Goal: Transaction & Acquisition: Purchase product/service

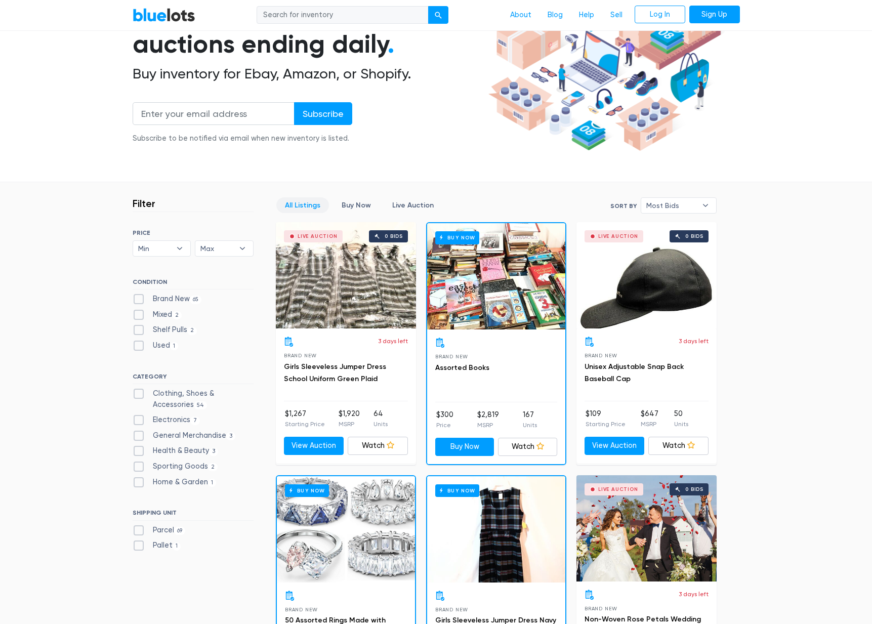
scroll to position [127, 0]
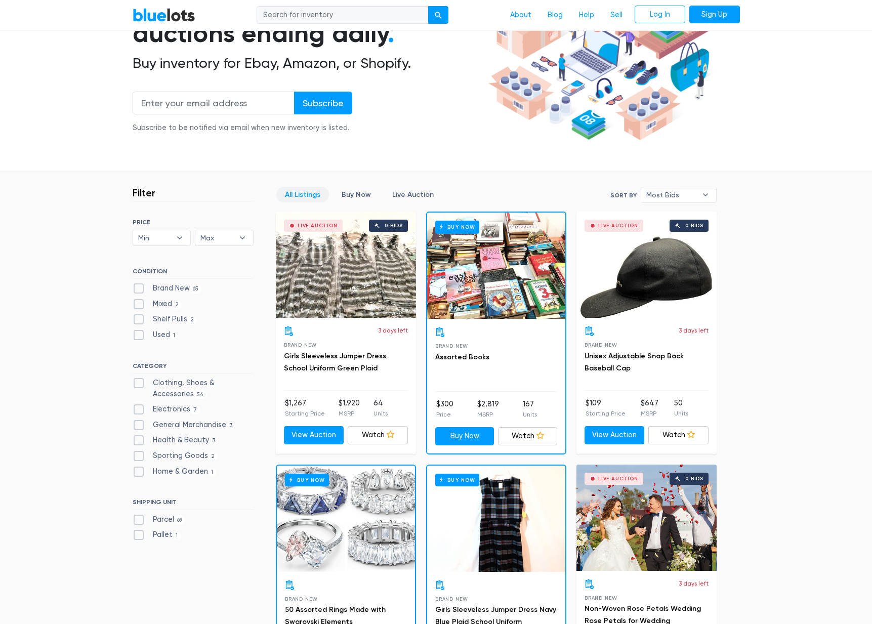
click at [138, 378] on label "Clothing, Shoes & Accessories 54" at bounding box center [193, 388] width 121 height 22
click at [138, 378] on Accessories"] "Clothing, Shoes & Accessories 54" at bounding box center [136, 380] width 7 height 7
checkbox Accessories"] "true"
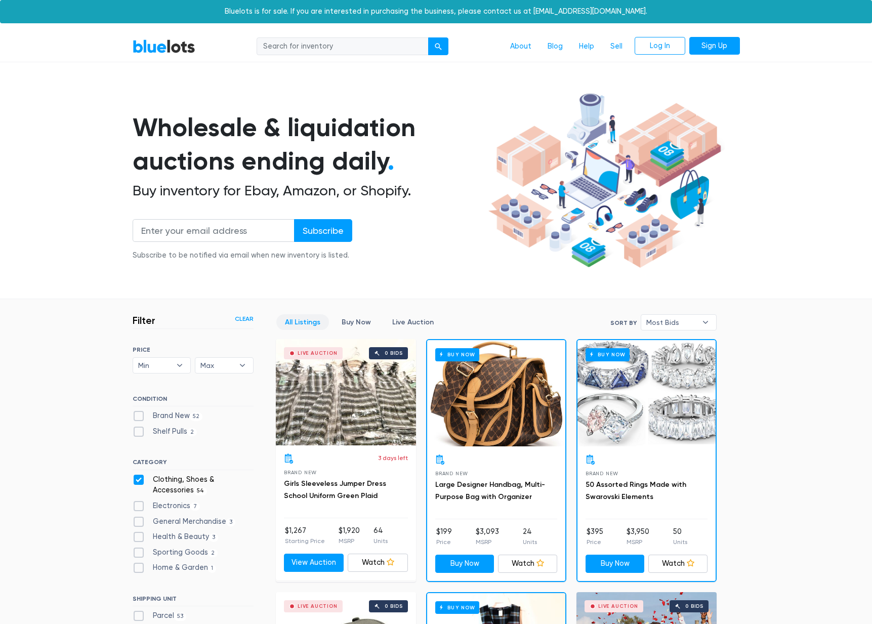
scroll to position [272, 0]
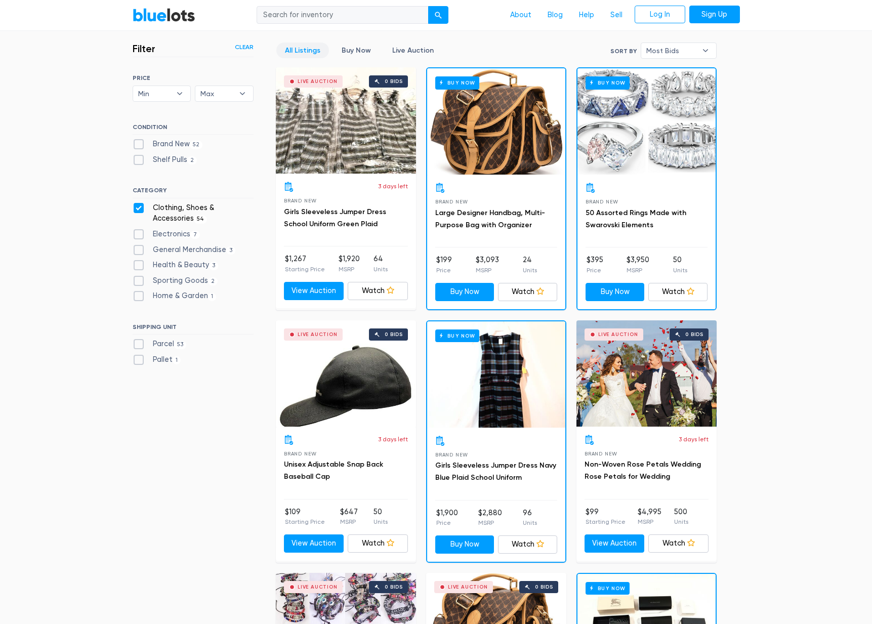
click at [140, 204] on label "Clothing, Shoes & Accessories 54" at bounding box center [193, 213] width 121 height 22
click at [139, 204] on Accessories"] "Clothing, Shoes & Accessories 54" at bounding box center [136, 205] width 7 height 7
checkbox Accessories"] "false"
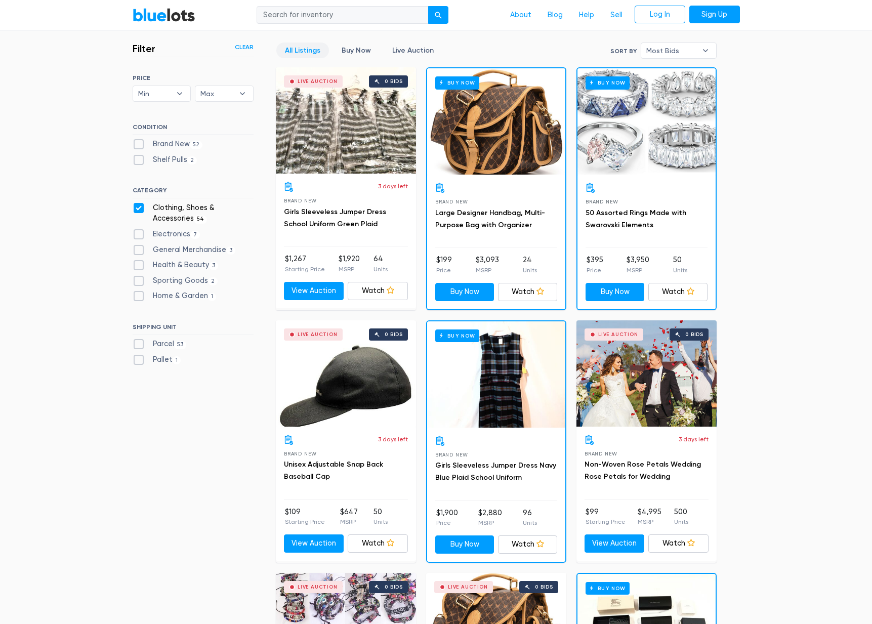
click at [138, 206] on label "Clothing, Shoes & Accessories 54" at bounding box center [193, 213] width 121 height 22
click at [138, 206] on Accessories"] "Clothing, Shoes & Accessories 54" at bounding box center [136, 205] width 7 height 7
checkbox Accessories"] "false"
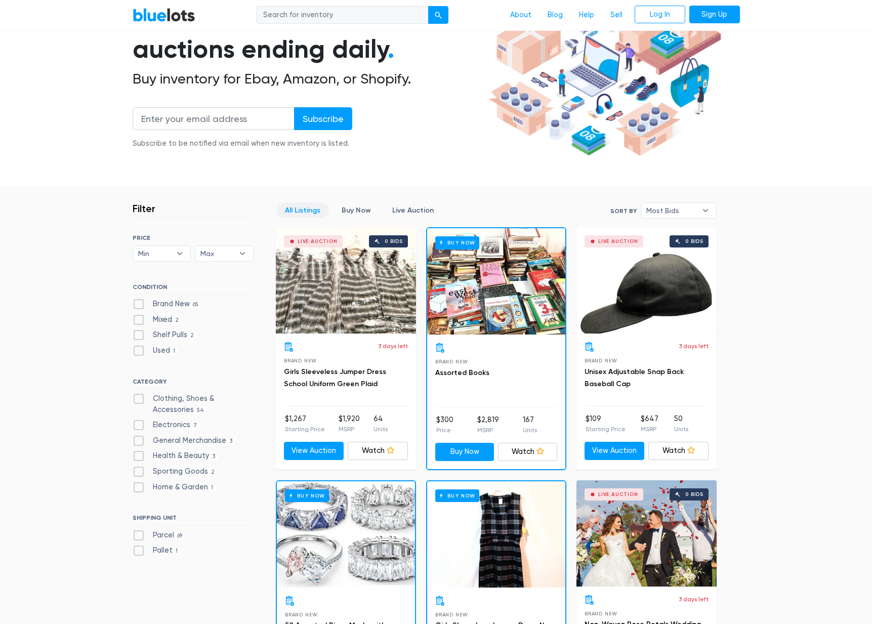
scroll to position [112, 0]
click at [140, 302] on label "Brand New 65" at bounding box center [167, 303] width 69 height 11
click at [139, 302] on New"] "Brand New 65" at bounding box center [136, 301] width 7 height 7
checkbox New"] "true"
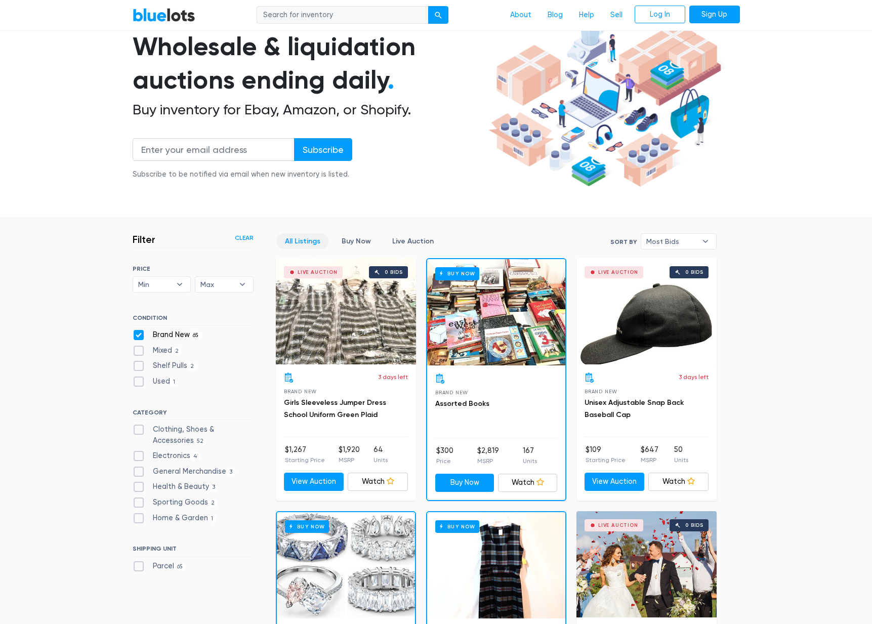
scroll to position [81, 0]
click at [140, 351] on label "Mixed 2" at bounding box center [158, 350] width 50 height 11
click at [139, 351] on input "Mixed 2" at bounding box center [136, 348] width 7 height 7
checkbox input "true"
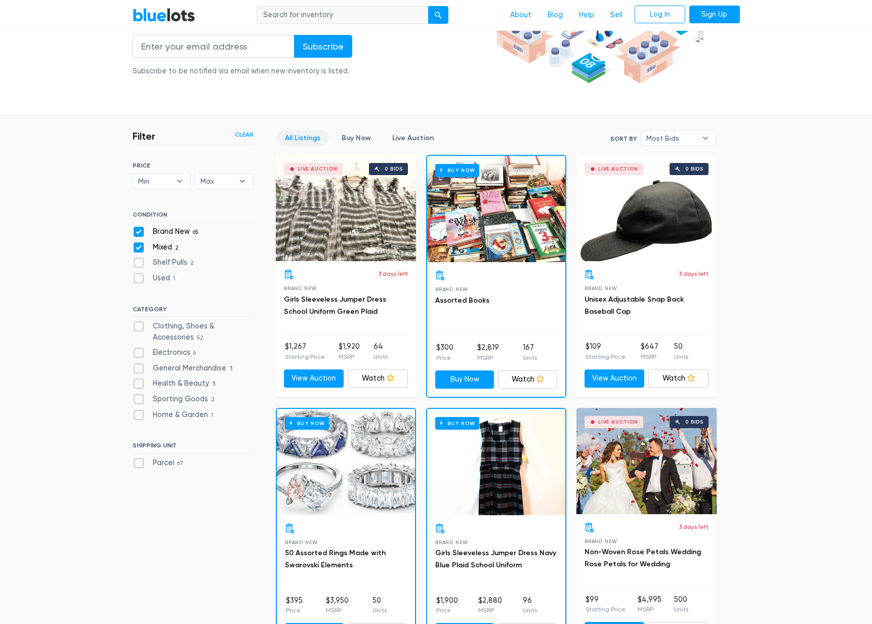
scroll to position [189, 0]
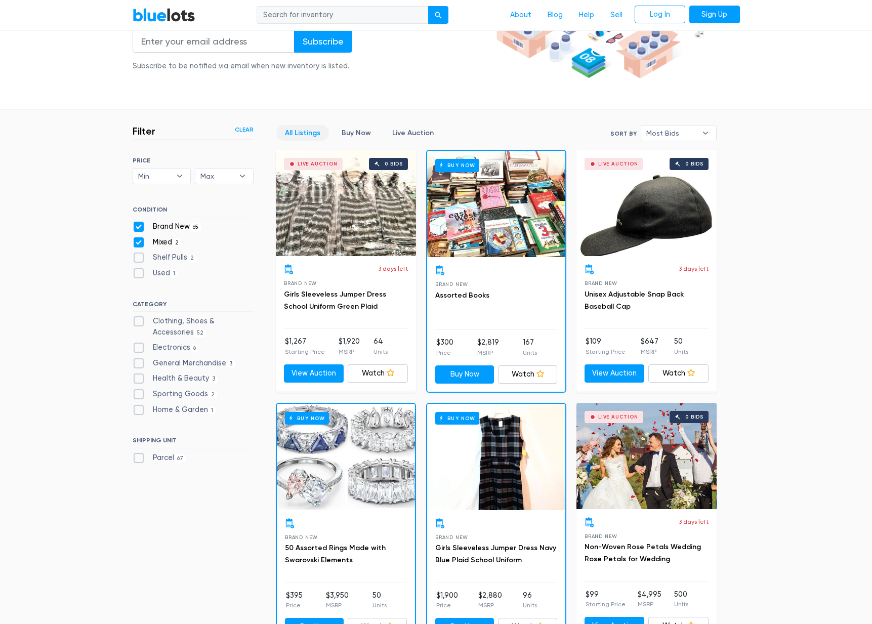
click at [339, 241] on div "Live Auction 0 bids" at bounding box center [346, 203] width 140 height 106
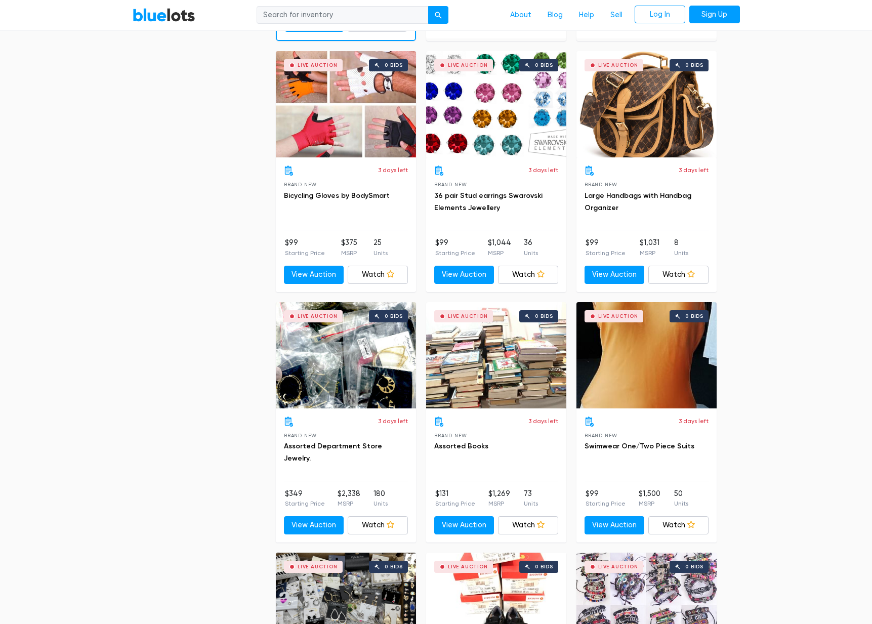
scroll to position [1050, 0]
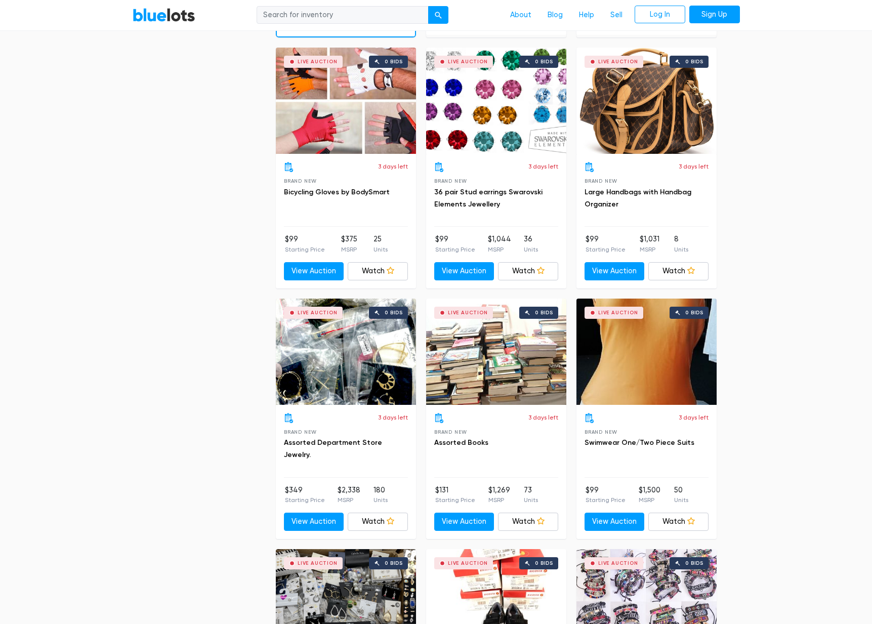
click at [340, 348] on div "Live Auction 0 bids" at bounding box center [346, 351] width 140 height 106
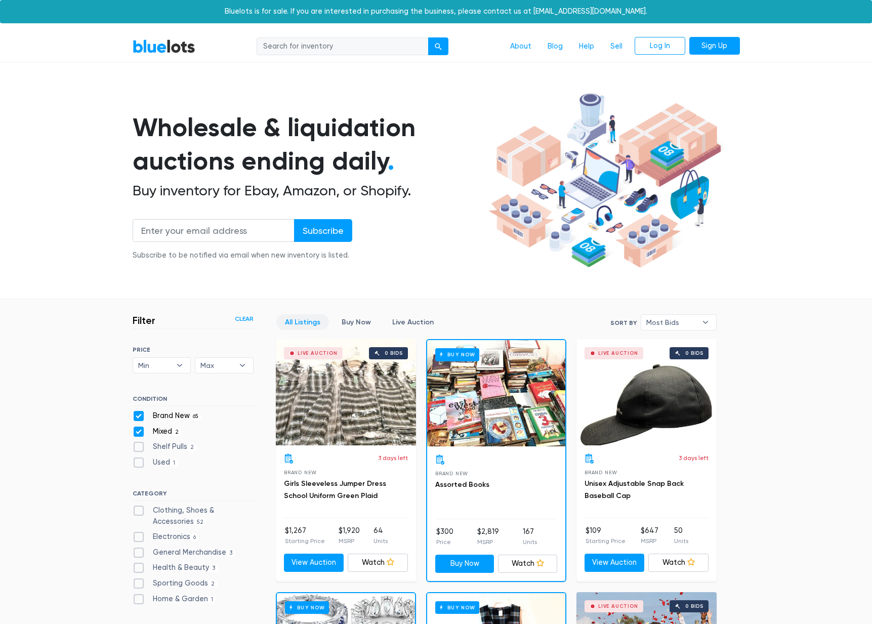
scroll to position [1, 0]
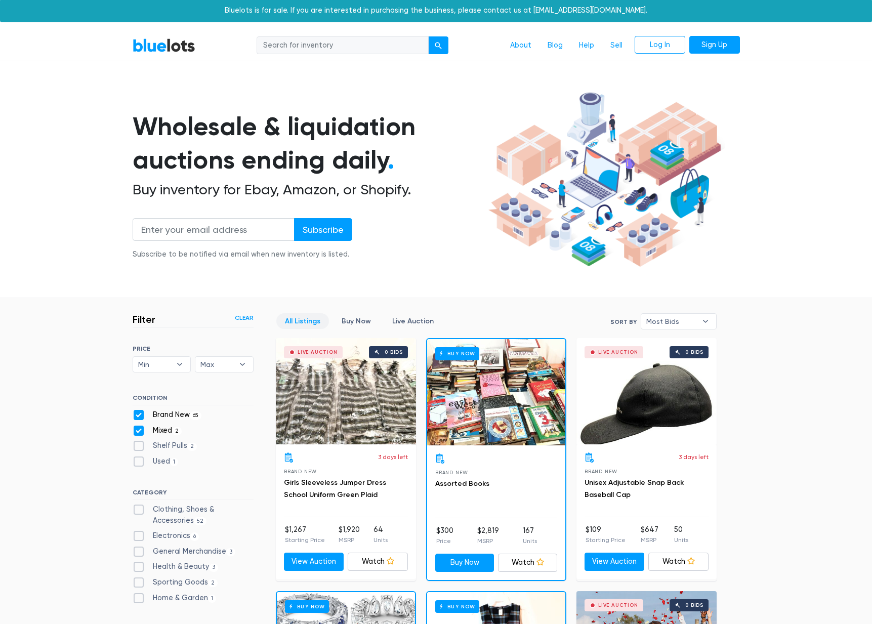
click at [308, 42] on input "search" at bounding box center [342, 45] width 172 height 18
type input "assorted mixed"
click at [438, 45] on button "submit" at bounding box center [438, 45] width 20 height 18
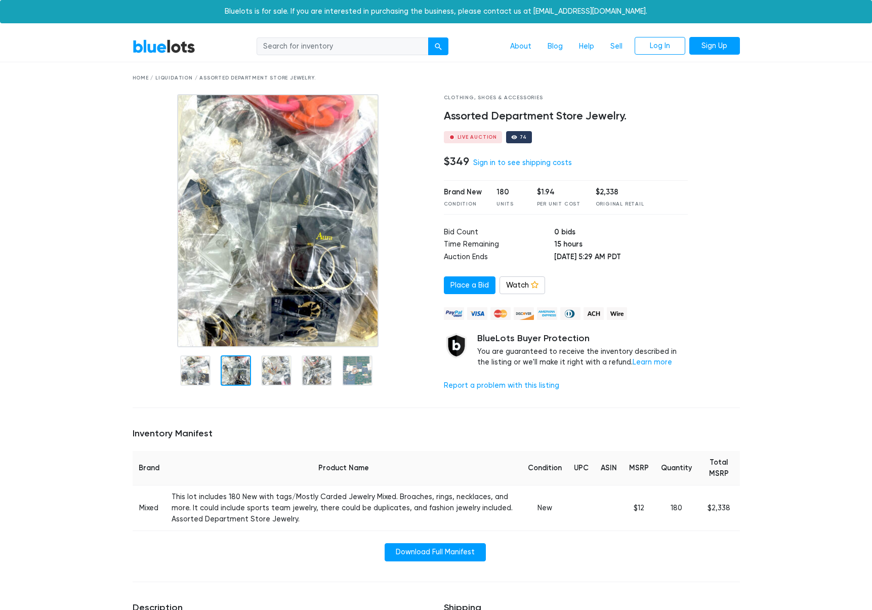
click at [236, 371] on div at bounding box center [236, 370] width 30 height 30
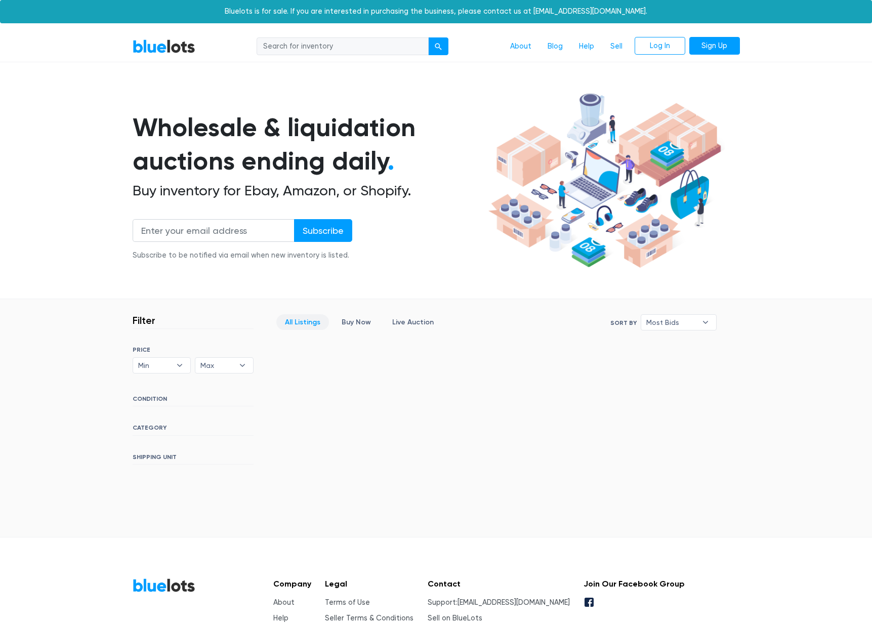
click at [314, 46] on input "search" at bounding box center [342, 46] width 172 height 18
type input "assorted"
click at [438, 46] on button "submit" at bounding box center [438, 46] width 20 height 18
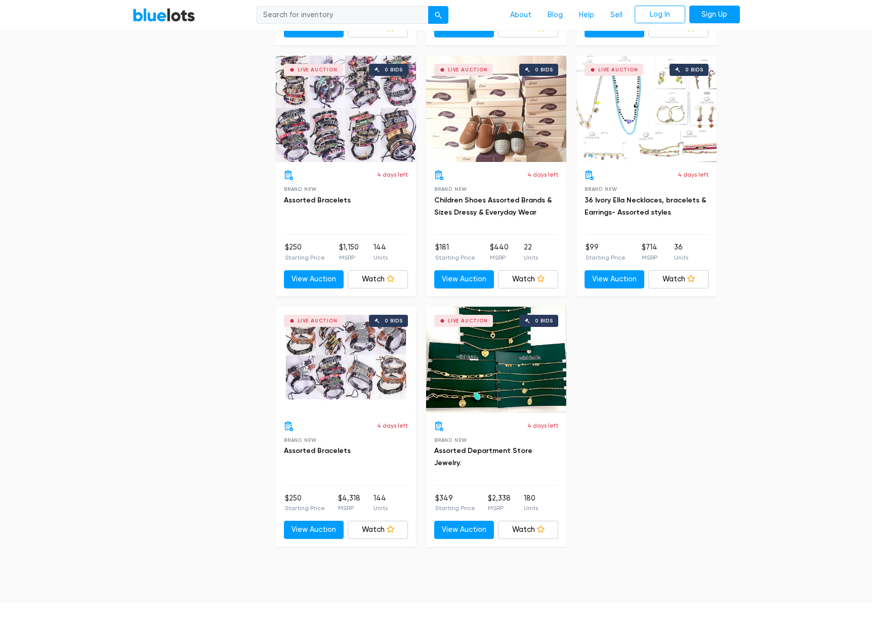
scroll to position [1539, 0]
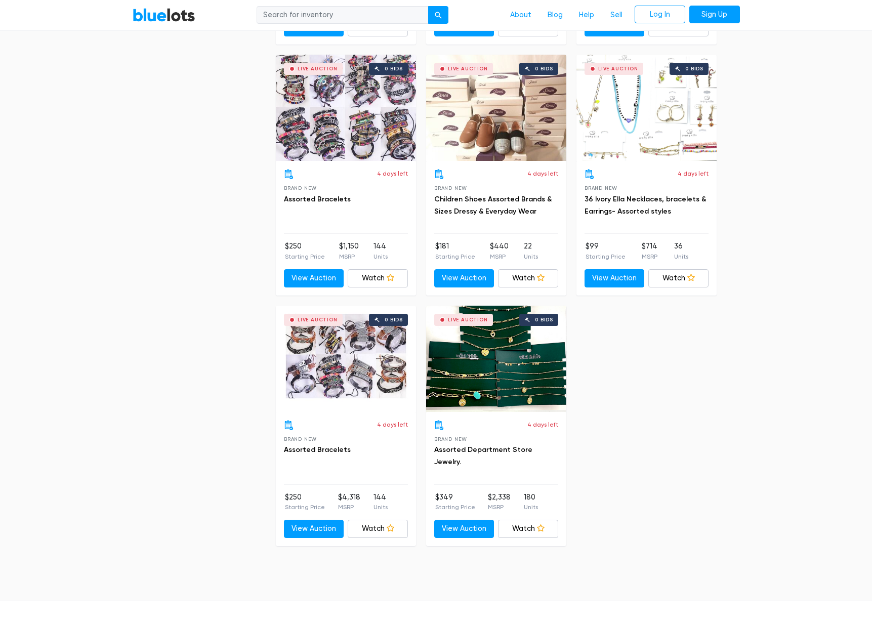
click at [493, 367] on div "Live Auction 0 bids" at bounding box center [496, 359] width 140 height 106
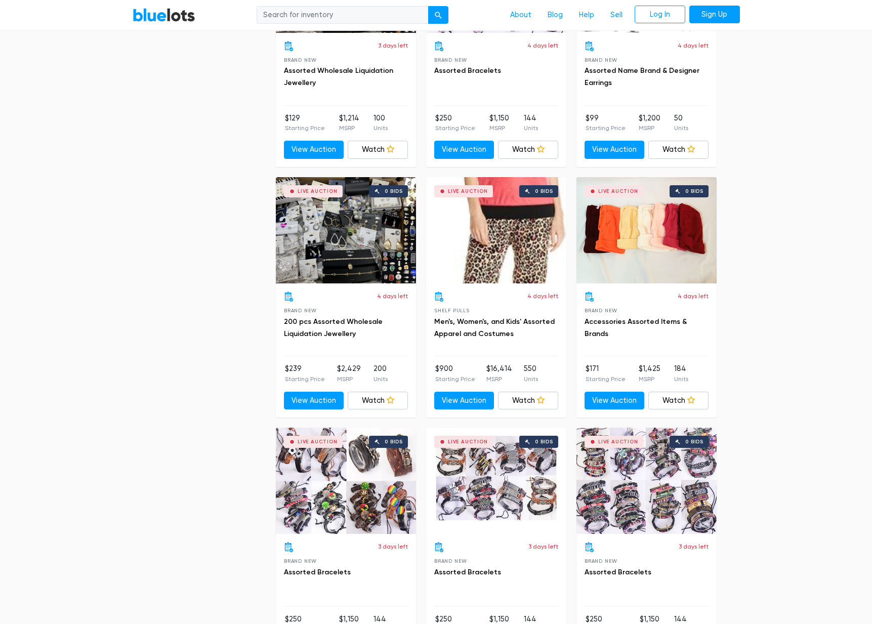
scroll to position [916, 0]
click at [658, 264] on div "Live Auction 0 bids" at bounding box center [646, 230] width 140 height 106
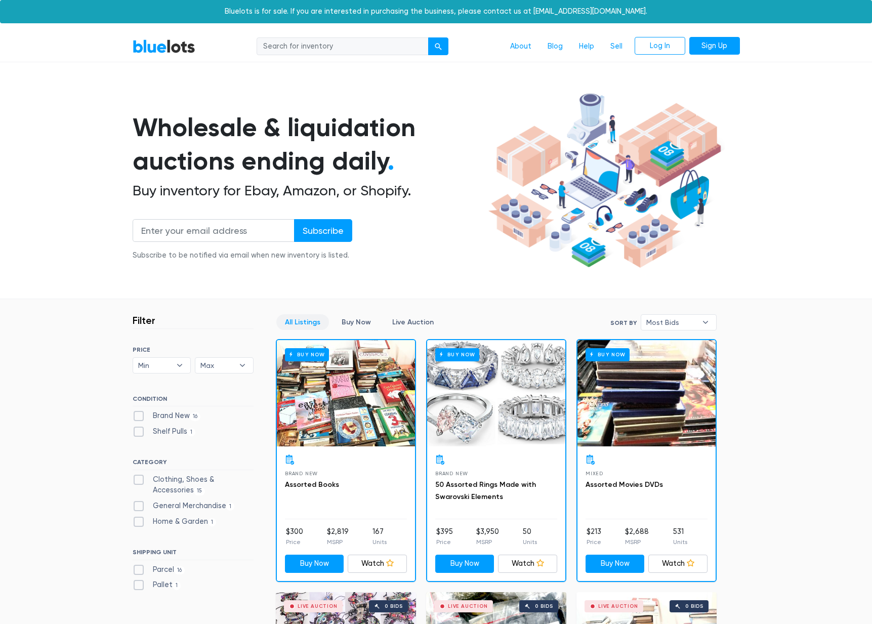
scroll to position [0, 0]
click at [299, 45] on input "search" at bounding box center [342, 46] width 172 height 18
type input "amazon pallets"
click at [438, 46] on button "submit" at bounding box center [438, 46] width 20 height 18
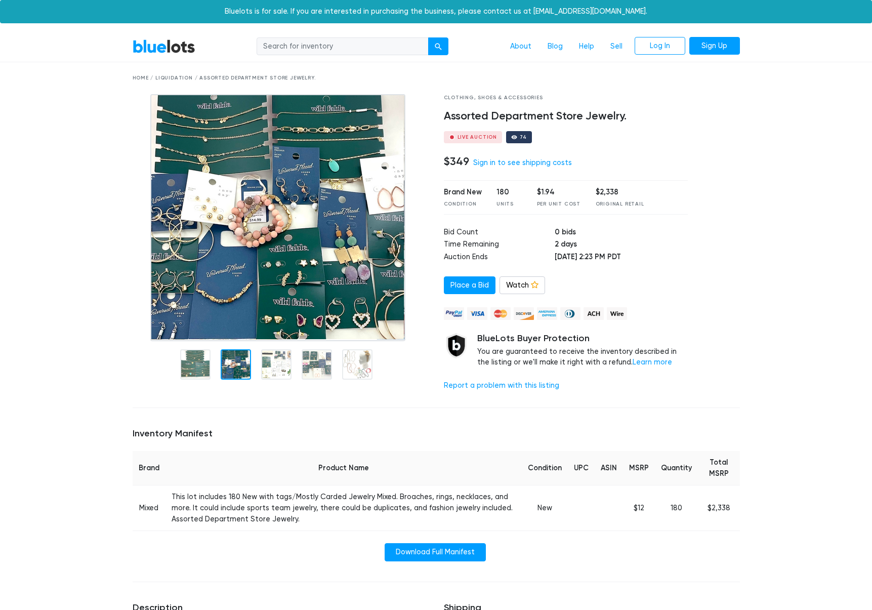
click at [231, 328] on img at bounding box center [277, 217] width 255 height 247
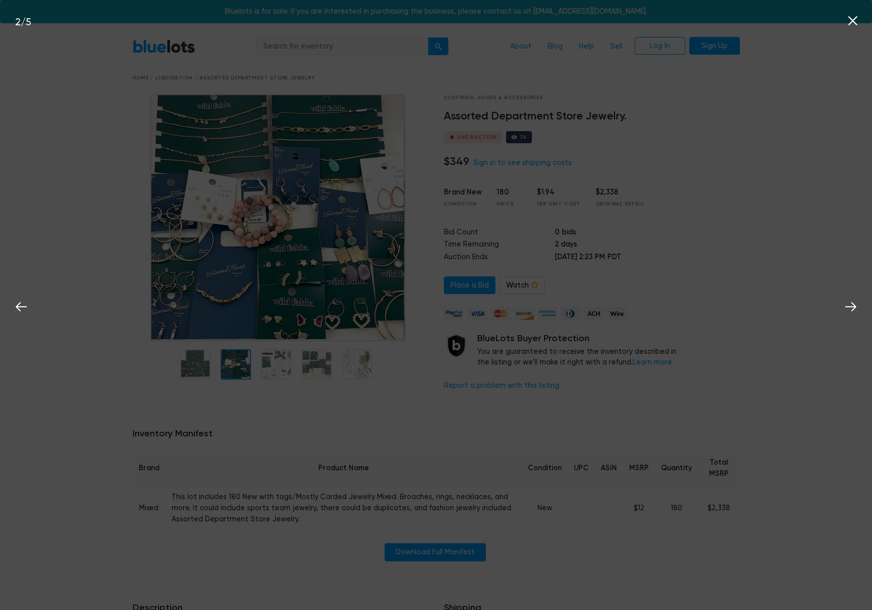
click at [236, 371] on div "2 / 5" at bounding box center [436, 305] width 872 height 610
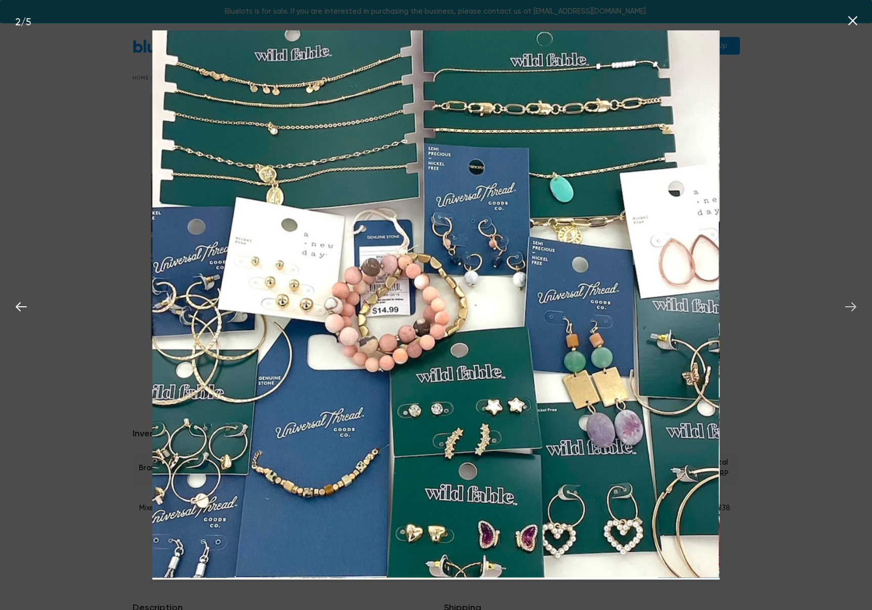
click at [855, 306] on icon at bounding box center [850, 306] width 11 height 9
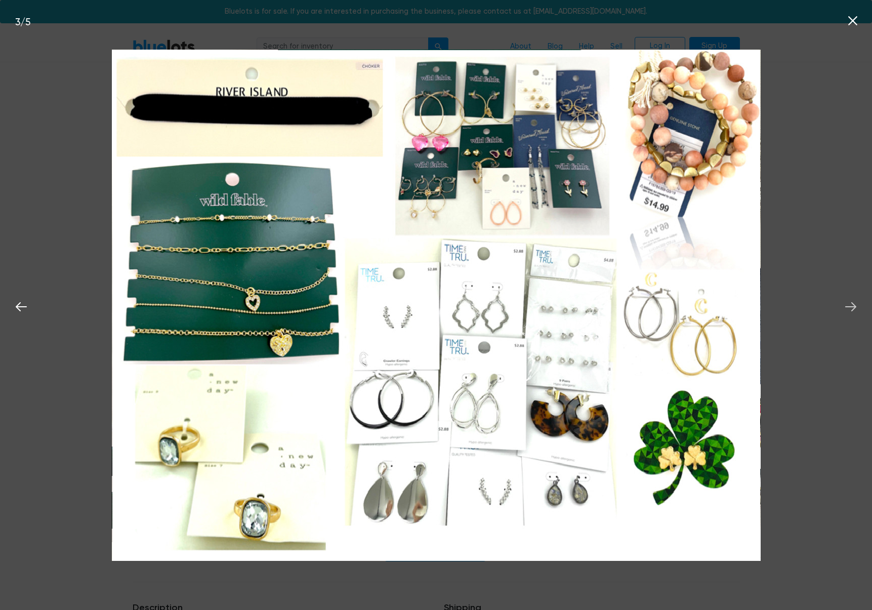
click at [855, 306] on icon at bounding box center [850, 306] width 11 height 9
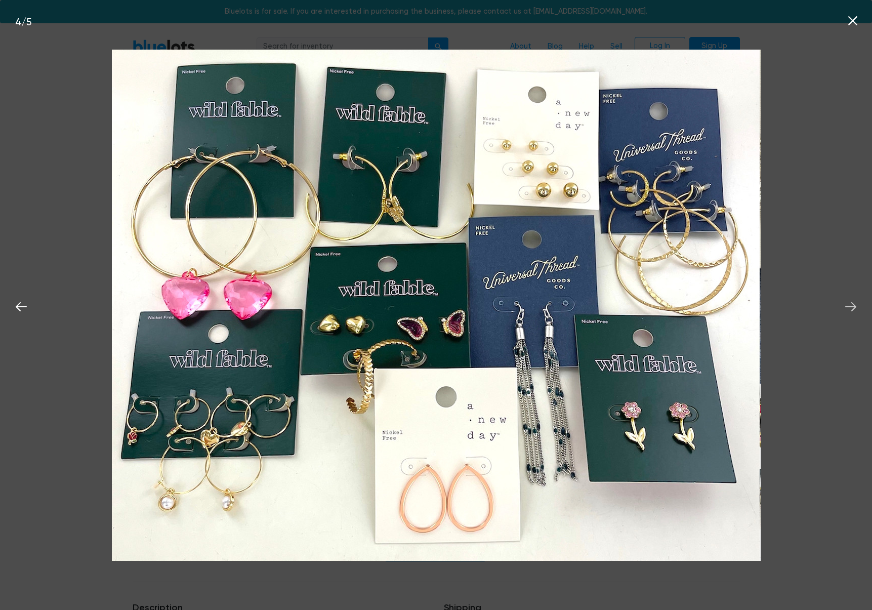
click at [855, 306] on icon at bounding box center [850, 306] width 11 height 9
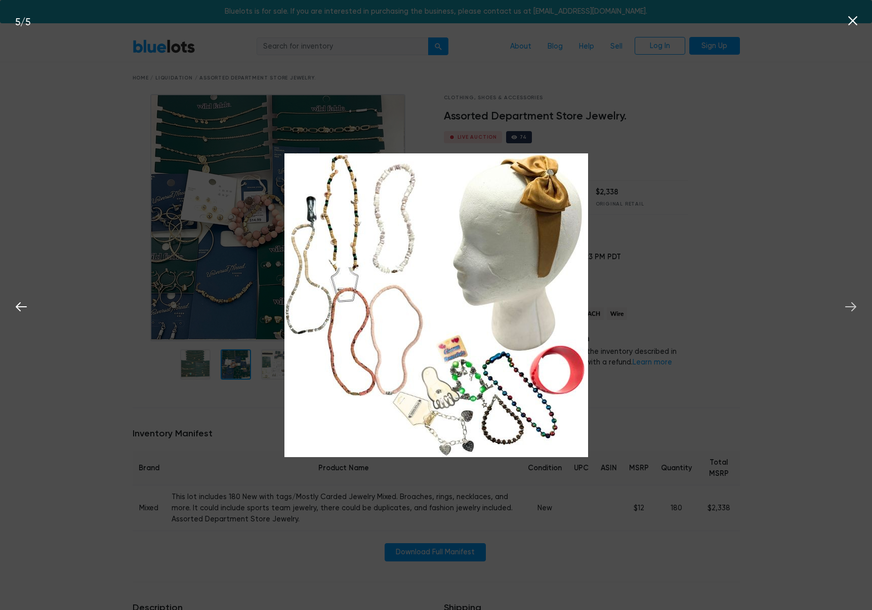
click at [855, 306] on icon at bounding box center [850, 306] width 11 height 9
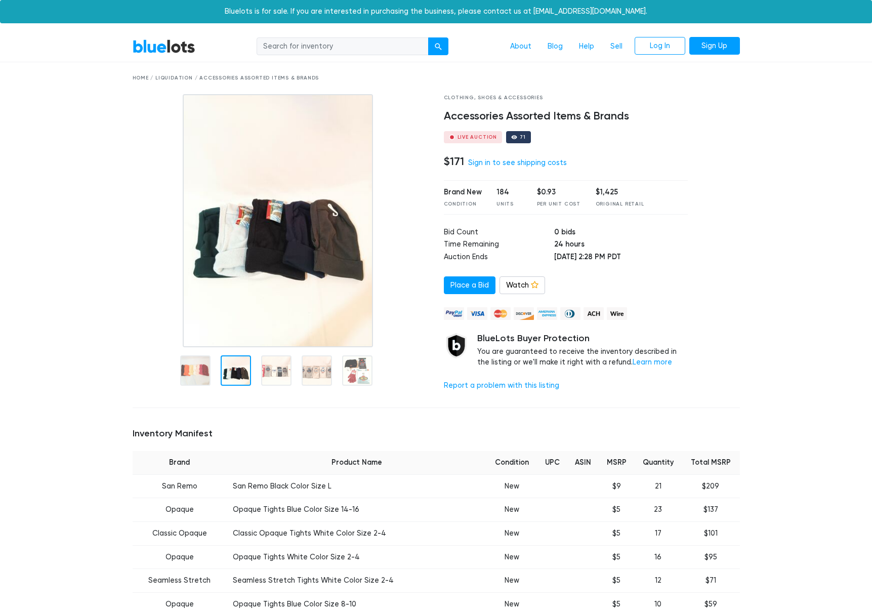
click at [235, 374] on div at bounding box center [236, 370] width 30 height 30
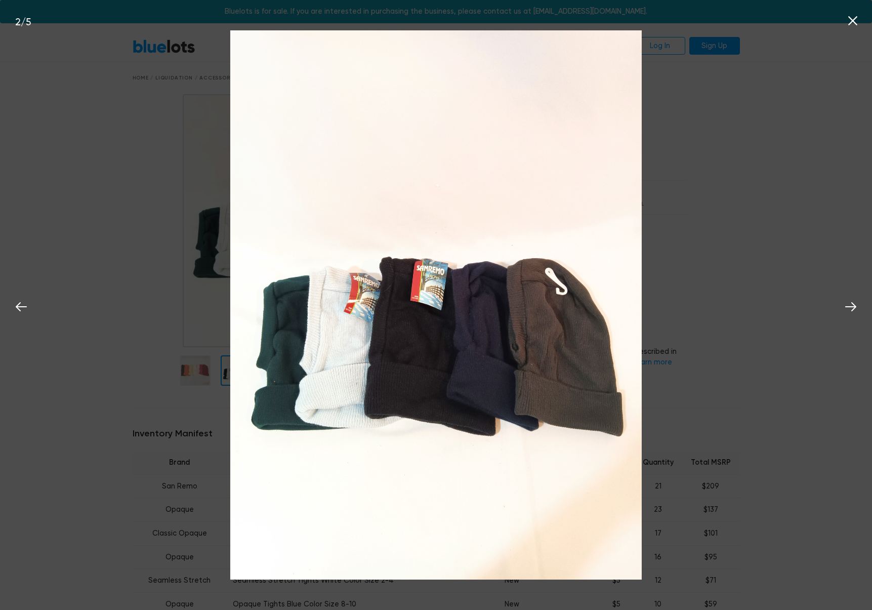
click at [235, 374] on img at bounding box center [435, 304] width 411 height 549
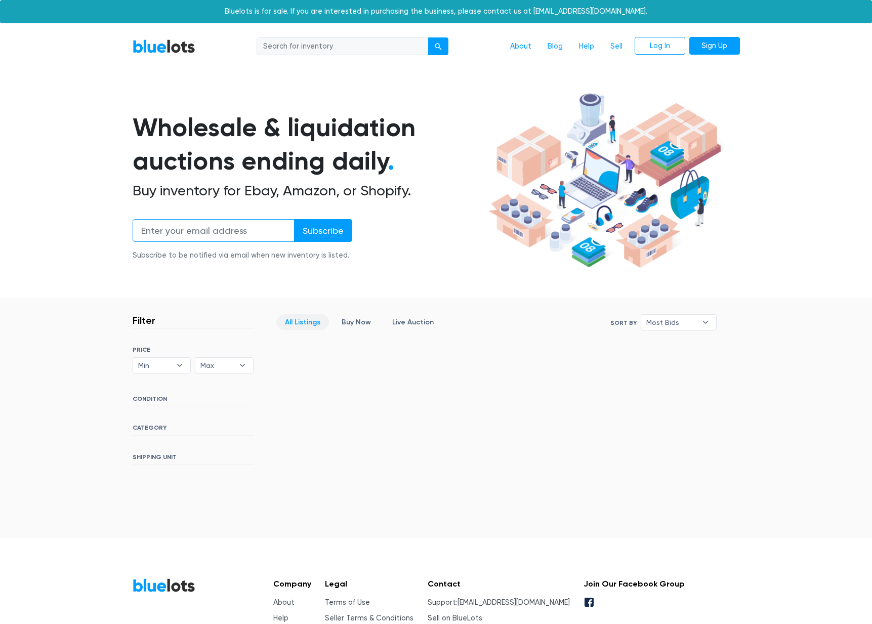
click at [174, 232] on input "email" at bounding box center [214, 230] width 162 height 23
type input "riveracintia@"
click at [153, 393] on div "SORT BY Most Bids Ending Soonest Newly Listed Lowest Price Highest Price Most B…" at bounding box center [193, 405] width 121 height 118
click at [151, 401] on h6 "CONDITION" at bounding box center [193, 400] width 121 height 11
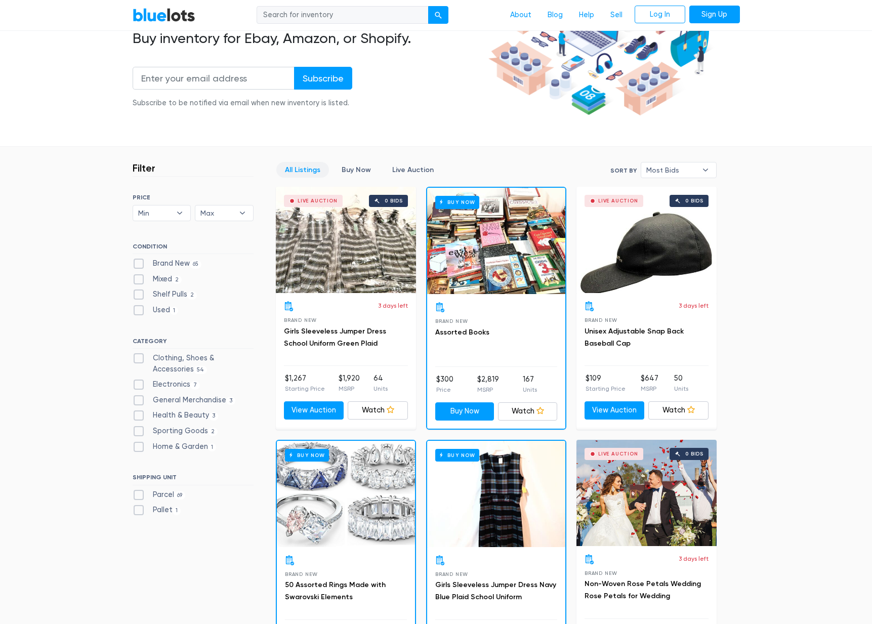
scroll to position [153, 0]
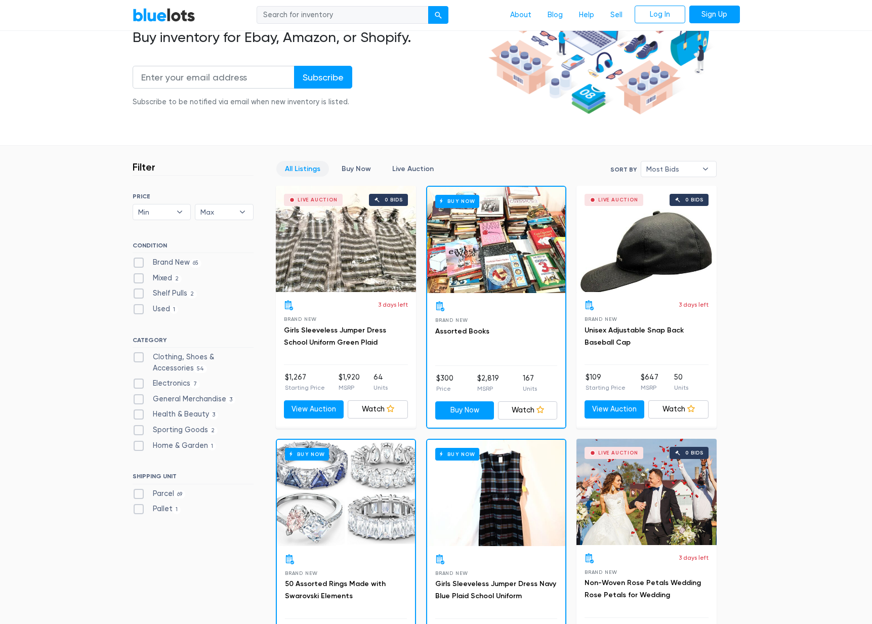
click at [138, 355] on label "Clothing, Shoes & Accessories 54" at bounding box center [193, 363] width 121 height 22
click at [138, 355] on Accessories"] "Clothing, Shoes & Accessories 54" at bounding box center [136, 355] width 7 height 7
checkbox Accessories"] "true"
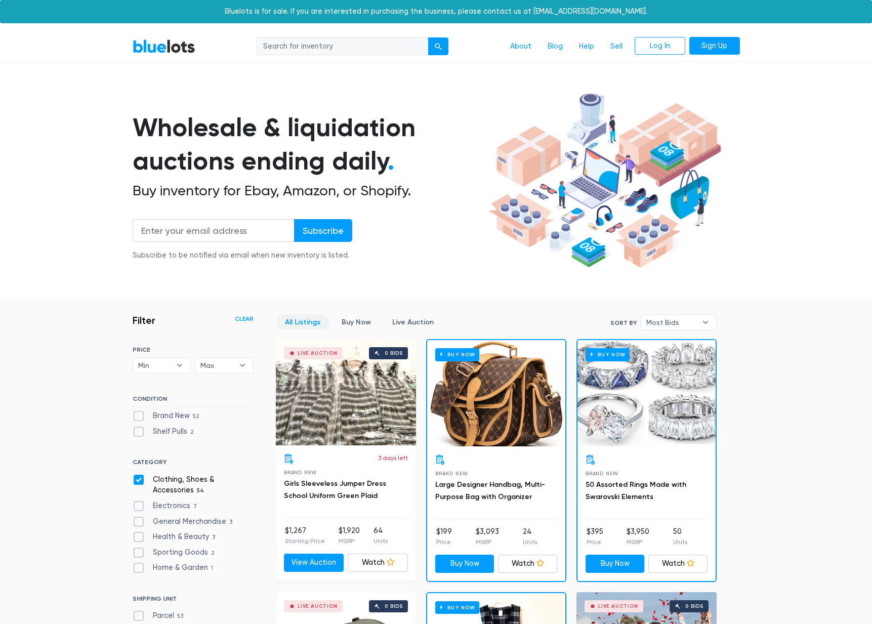
scroll to position [272, 0]
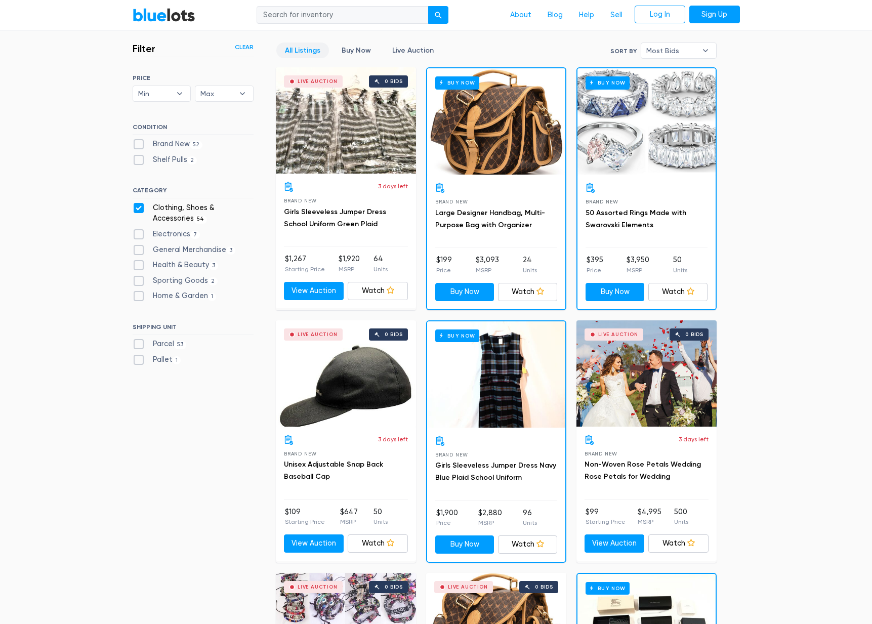
click at [141, 233] on label "Electronics 7" at bounding box center [167, 234] width 68 height 11
click at [139, 233] on input "Electronics 7" at bounding box center [136, 232] width 7 height 7
checkbox input "true"
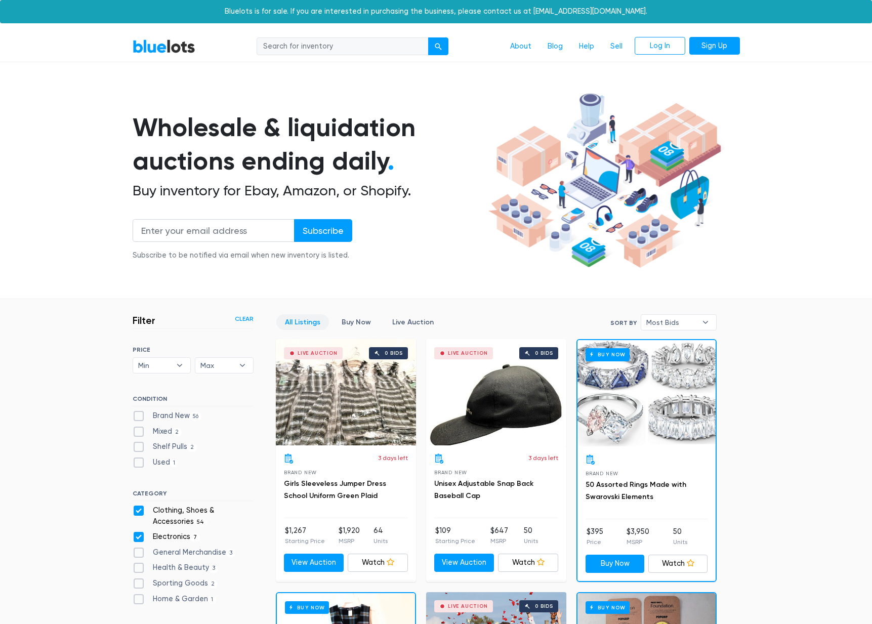
scroll to position [272, 0]
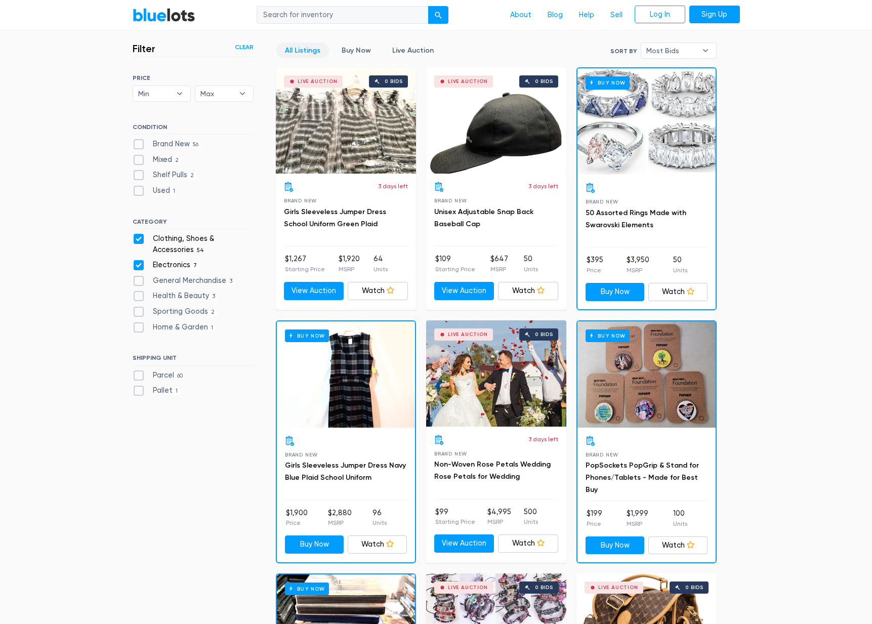
click at [138, 281] on label "General Merchandise 3" at bounding box center [184, 280] width 103 height 11
click at [138, 281] on Merchandise"] "General Merchandise 3" at bounding box center [136, 278] width 7 height 7
checkbox Merchandise"] "true"
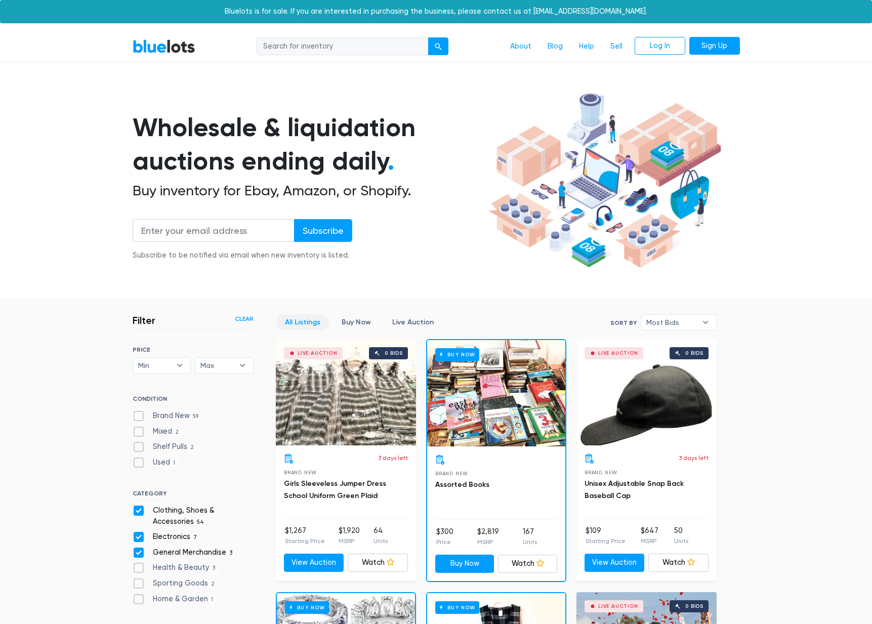
scroll to position [272, 0]
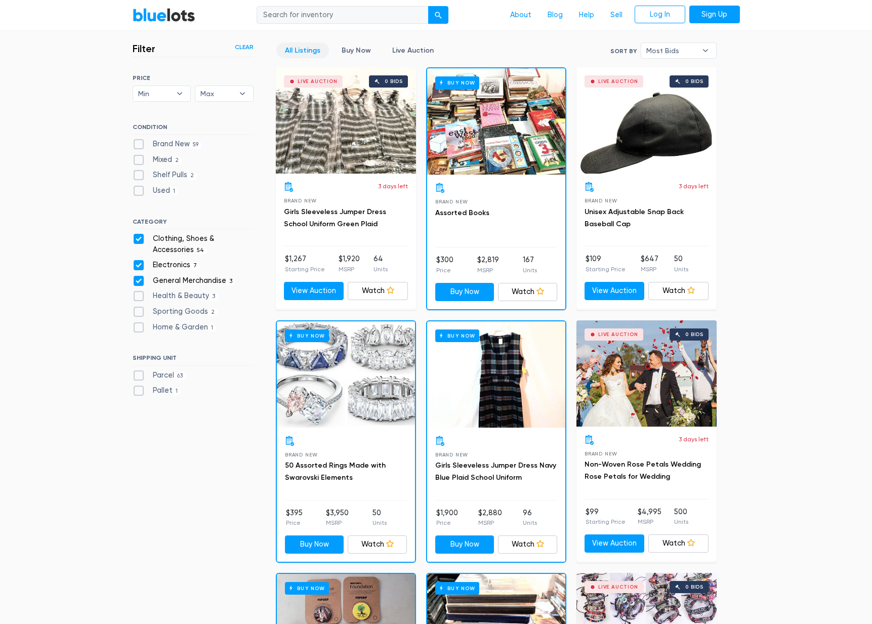
click at [141, 291] on label "Health & Beauty 3" at bounding box center [176, 295] width 86 height 11
click at [139, 291] on Beauty"] "Health & Beauty 3" at bounding box center [136, 293] width 7 height 7
checkbox Beauty"] "true"
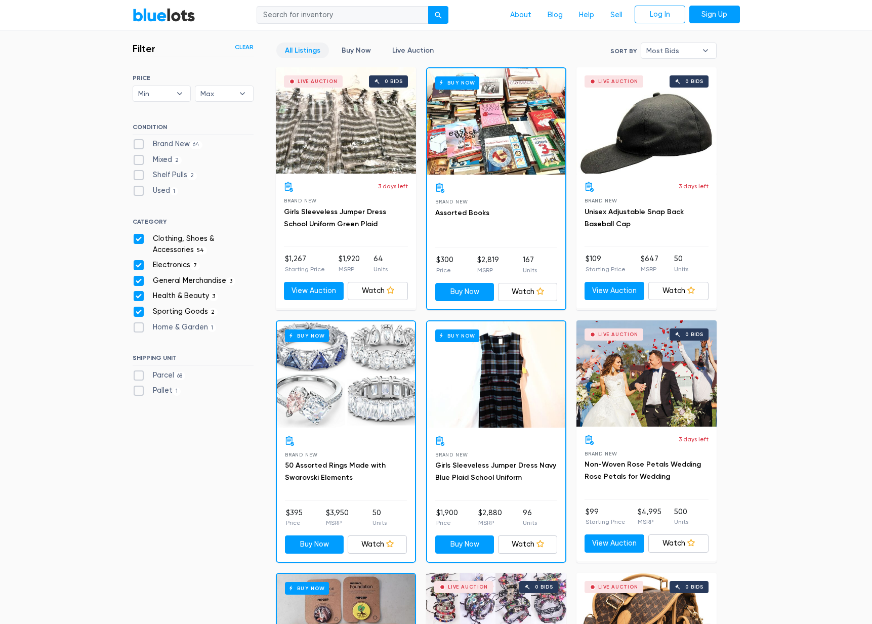
scroll to position [272, 0]
click at [138, 322] on label "Home & Garden 1" at bounding box center [175, 327] width 84 height 11
click at [138, 322] on Garden"] "Home & Garden 1" at bounding box center [136, 325] width 7 height 7
checkbox Garden"] "true"
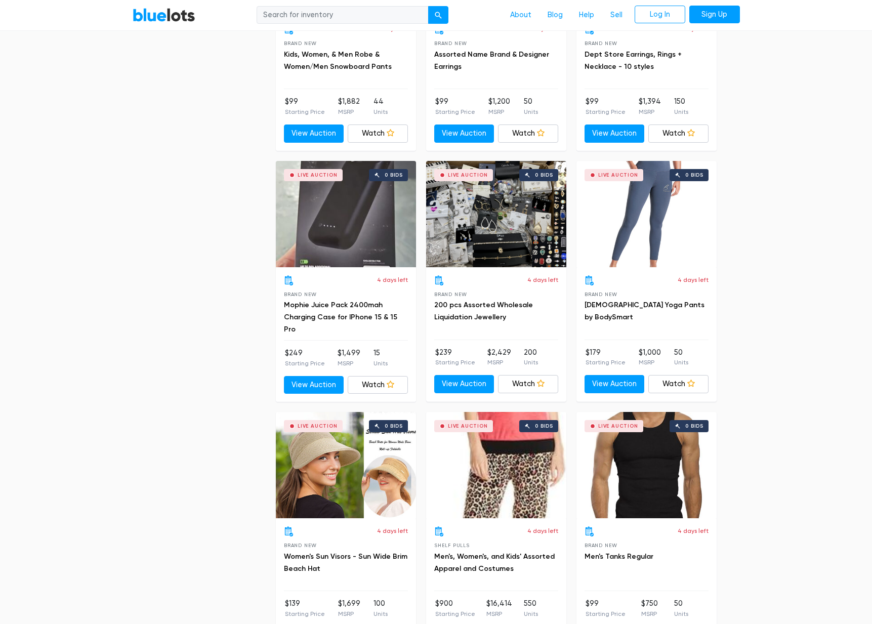
scroll to position [2197, 0]
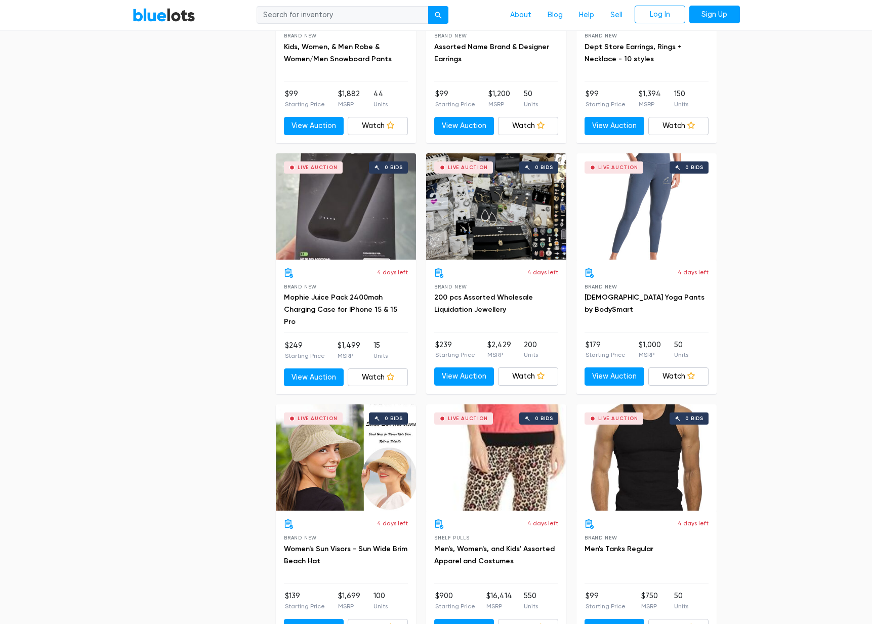
click at [326, 235] on div "Live Auction 0 bids" at bounding box center [346, 206] width 140 height 106
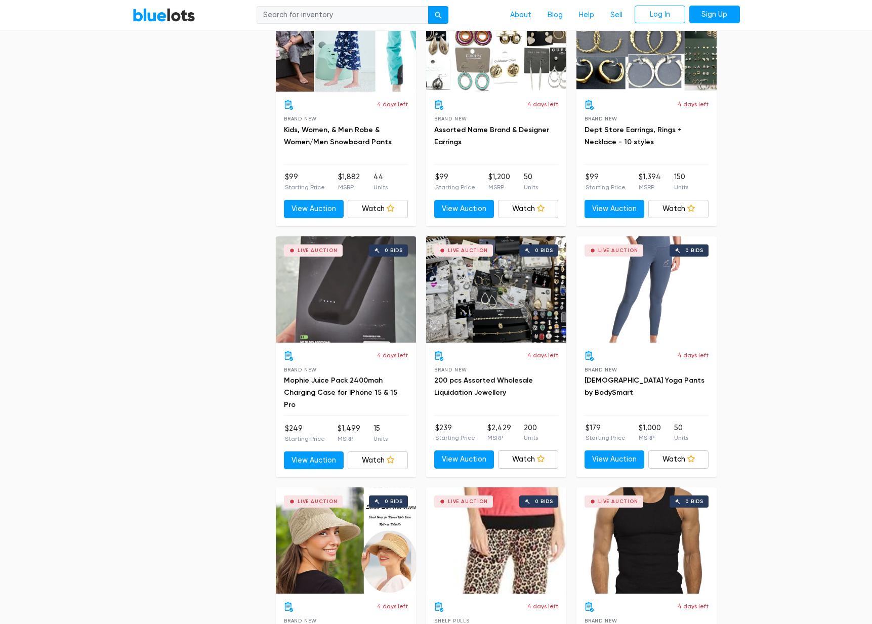
scroll to position [2095, 0]
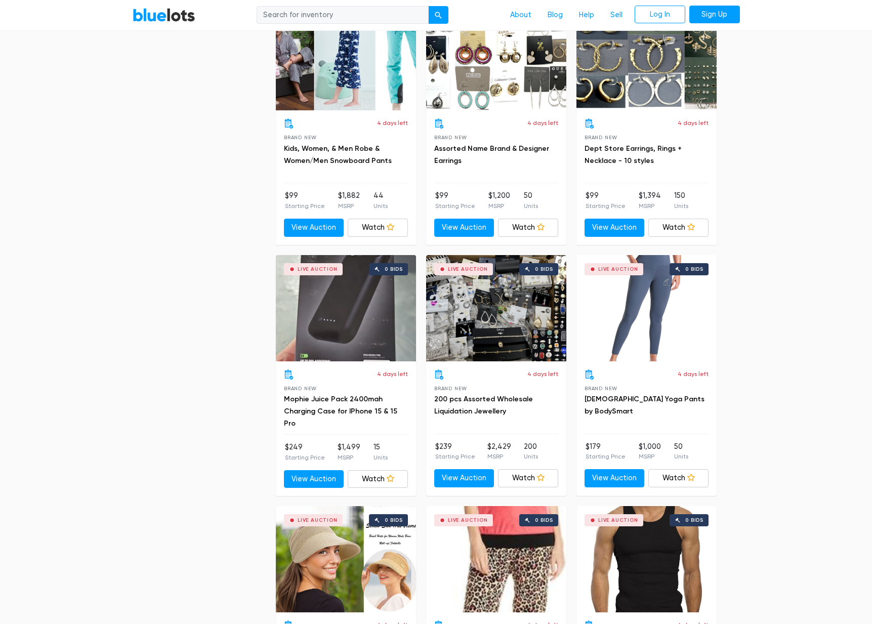
click at [309, 15] on input "search" at bounding box center [342, 15] width 172 height 18
type input "assorted"
click at [438, 15] on button "submit" at bounding box center [438, 15] width 20 height 18
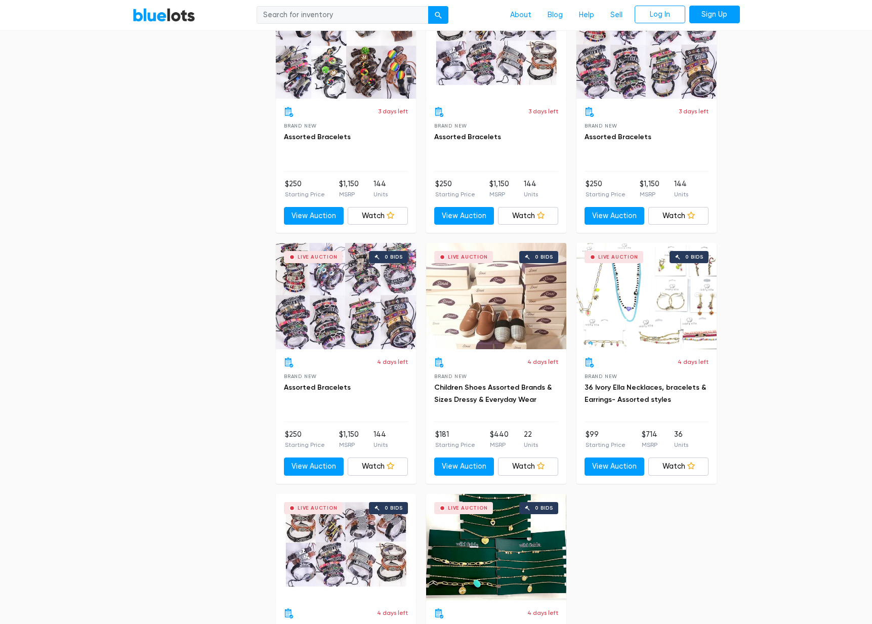
scroll to position [1357, 0]
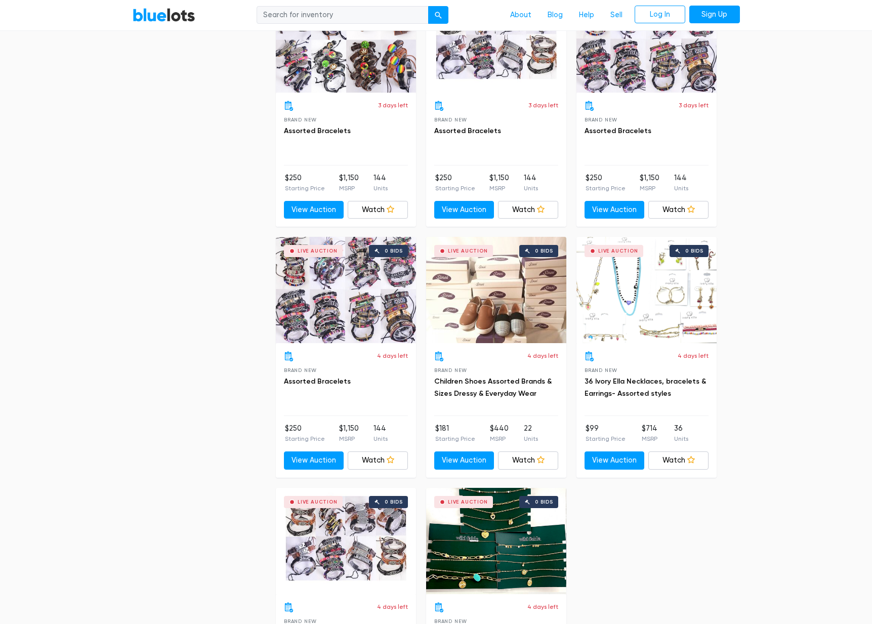
click at [651, 308] on div "Live Auction 0 bids" at bounding box center [646, 290] width 140 height 106
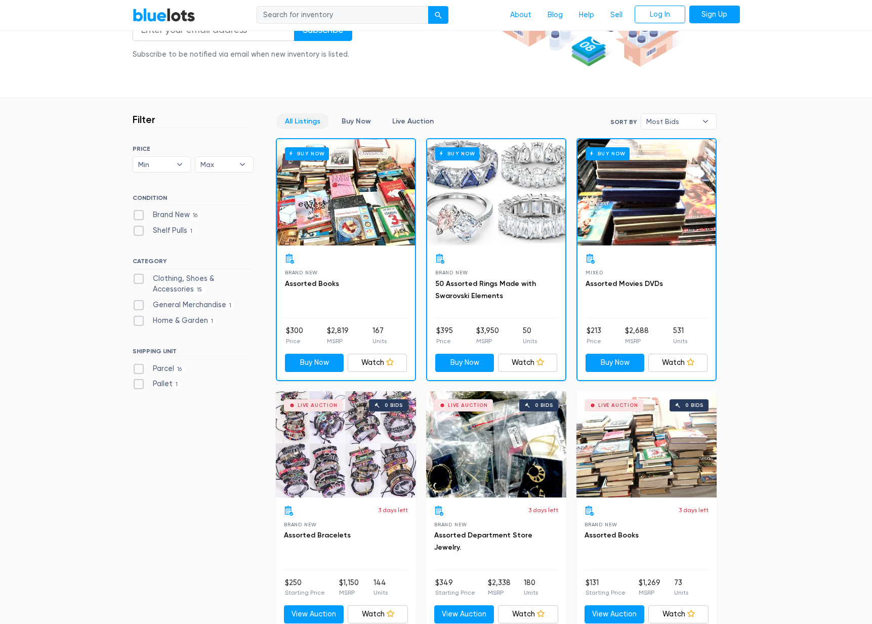
scroll to position [200, 0]
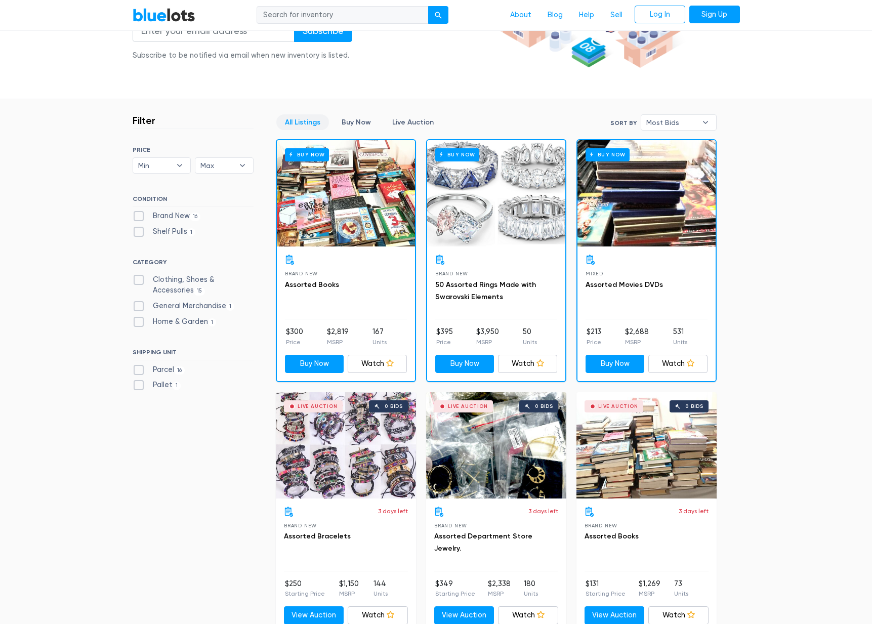
click at [139, 305] on label "General Merchandise 1" at bounding box center [184, 305] width 102 height 11
click at [139, 305] on Merchandise"] "General Merchandise 1" at bounding box center [136, 303] width 7 height 7
checkbox Merchandise"] "true"
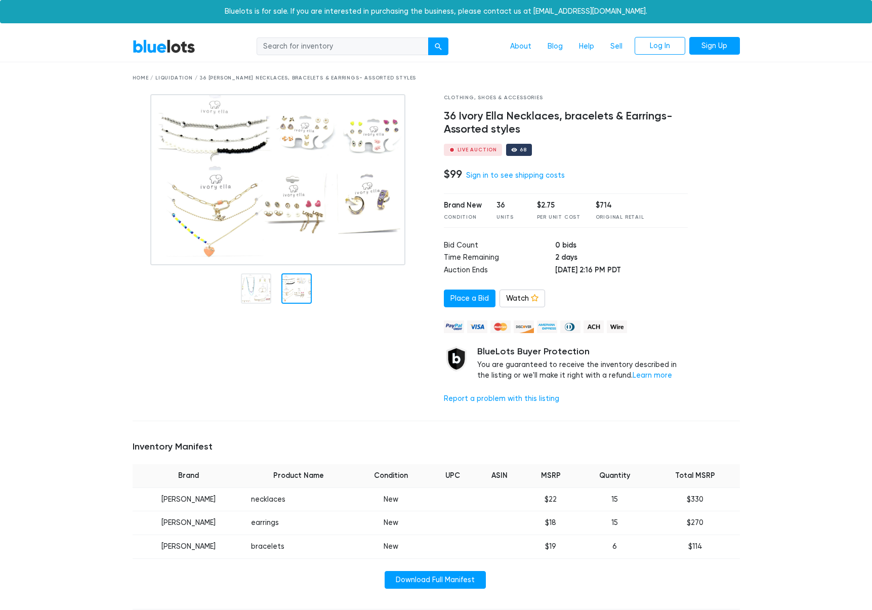
click at [290, 282] on div at bounding box center [296, 288] width 30 height 30
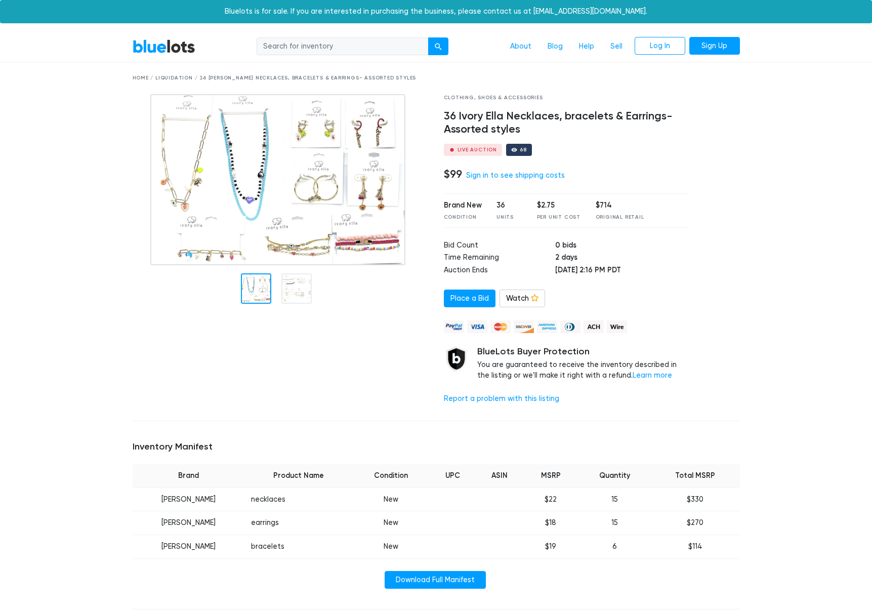
click at [250, 295] on div at bounding box center [256, 288] width 30 height 30
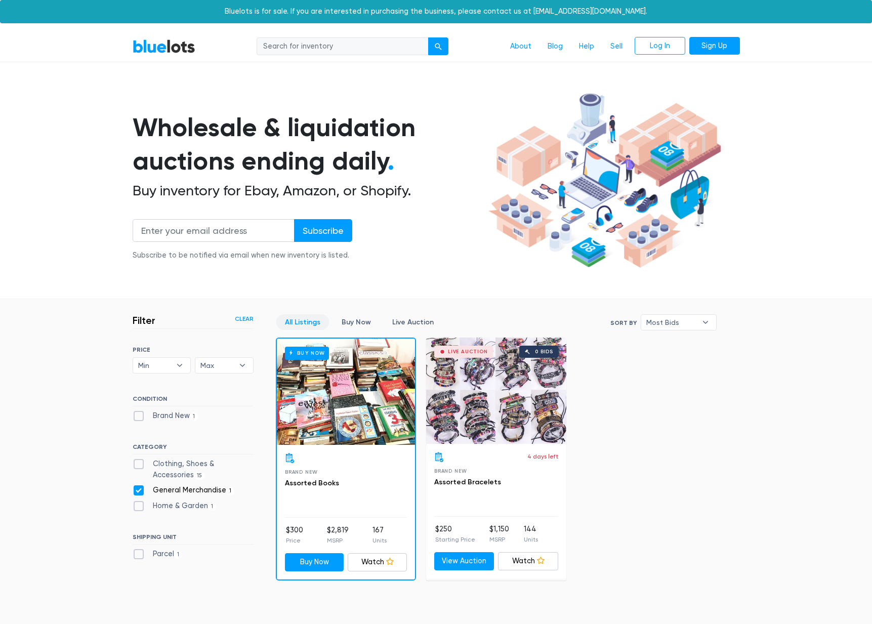
scroll to position [174, 0]
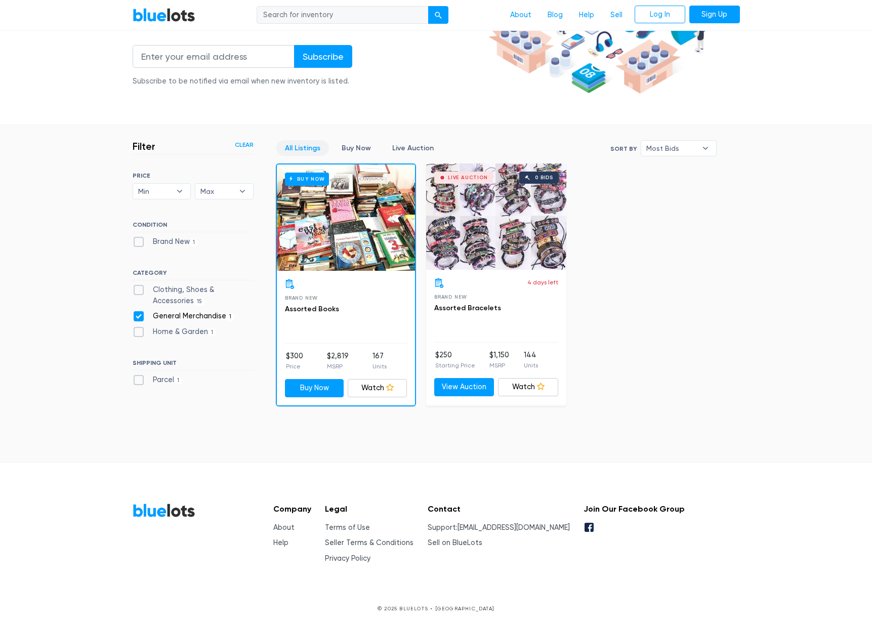
click at [137, 316] on label "General Merchandise 1" at bounding box center [184, 316] width 102 height 11
click at [137, 316] on Merchandise"] "General Merchandise 1" at bounding box center [136, 314] width 7 height 7
checkbox Merchandise"] "false"
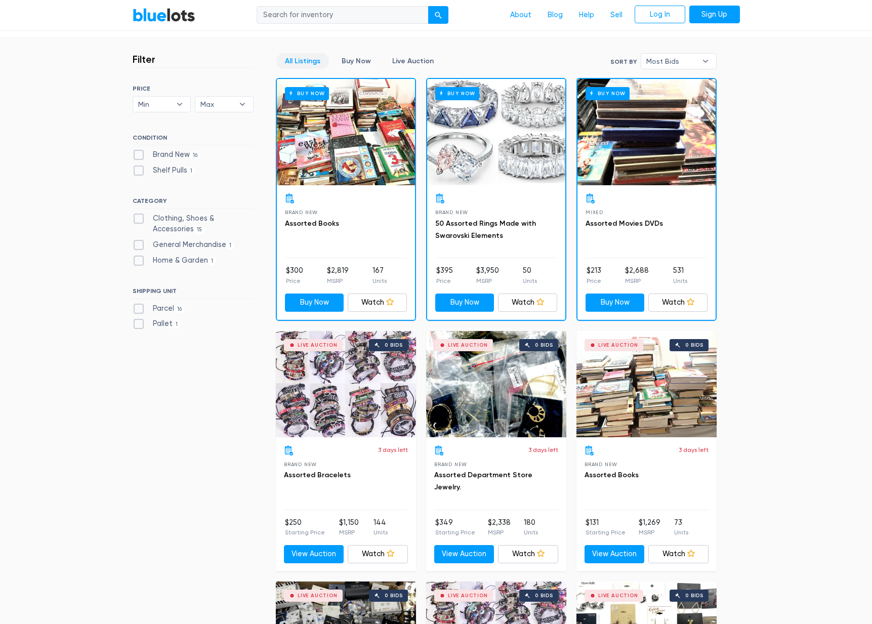
scroll to position [256, 0]
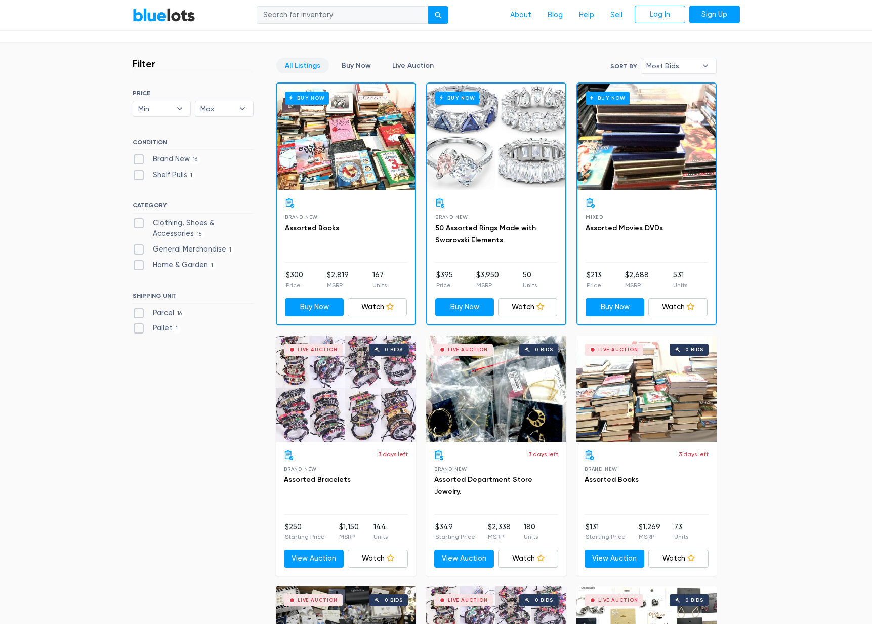
click at [142, 223] on label "Clothing, Shoes & Accessories 15" at bounding box center [193, 229] width 121 height 22
click at [139, 223] on Accessories"] "Clothing, Shoes & Accessories 15" at bounding box center [136, 221] width 7 height 7
checkbox Accessories"] "true"
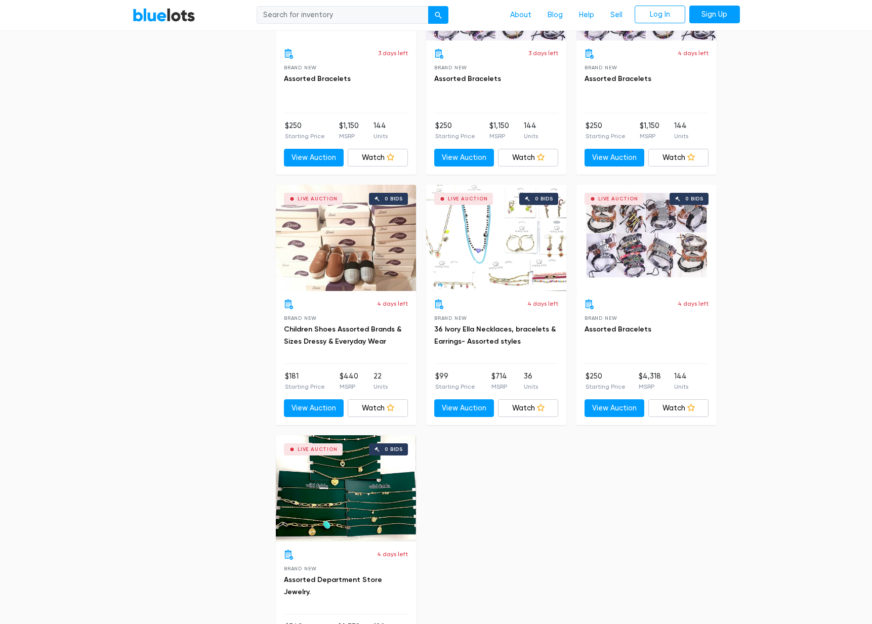
scroll to position [1169, 0]
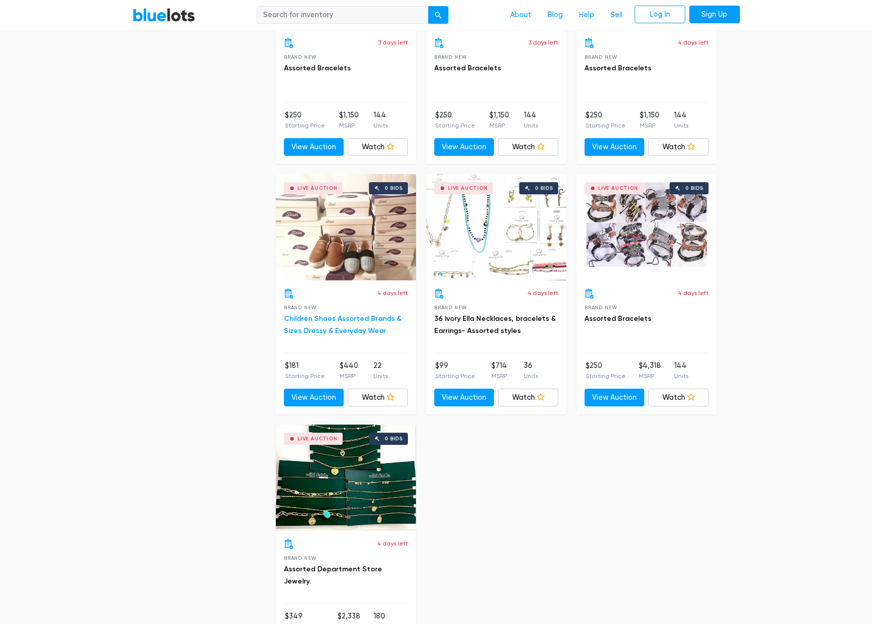
click at [353, 326] on link "Children Shoes Assorted Brands & Sizes Dressy & Everyday Wear" at bounding box center [342, 324] width 117 height 21
